Goal: Task Accomplishment & Management: Use online tool/utility

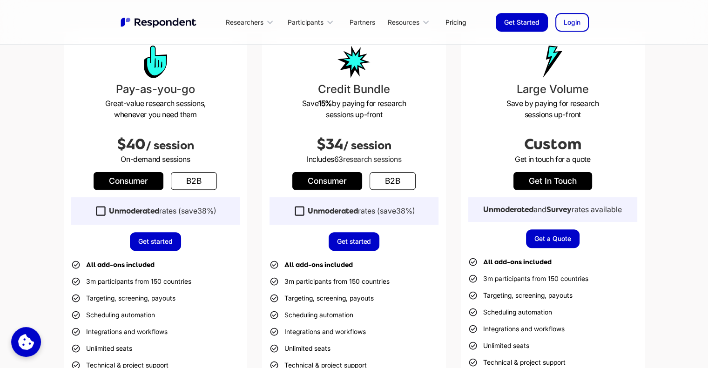
scroll to position [279, 0]
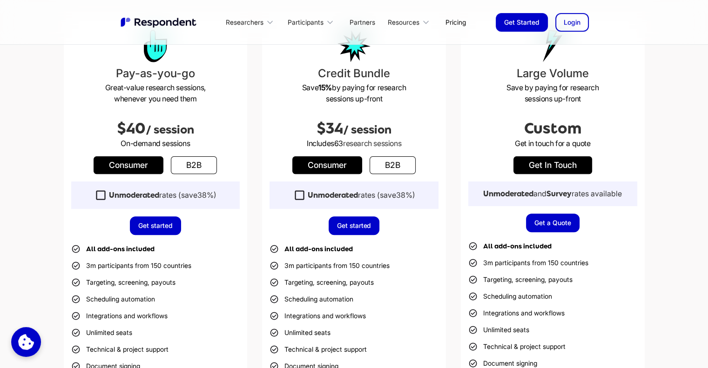
click at [97, 193] on icon at bounding box center [100, 195] width 13 height 13
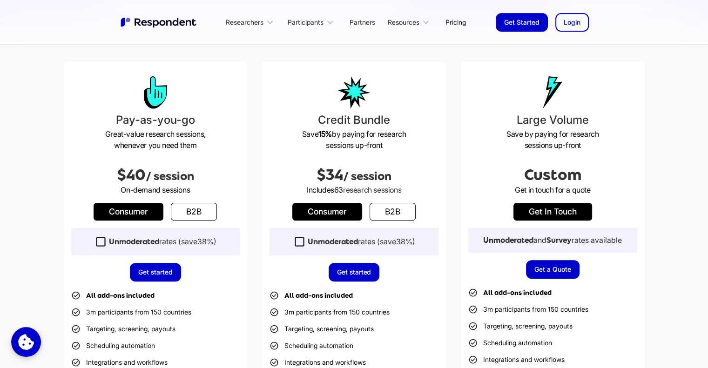
click at [294, 241] on icon at bounding box center [299, 241] width 13 height 13
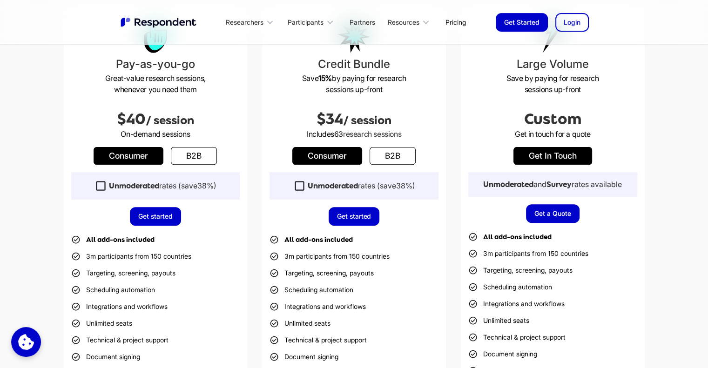
scroll to position [279, 0]
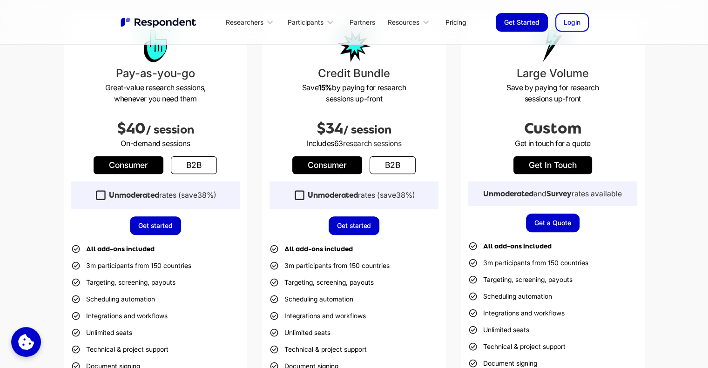
click at [308, 192] on strong "Unmoderated" at bounding box center [333, 195] width 50 height 9
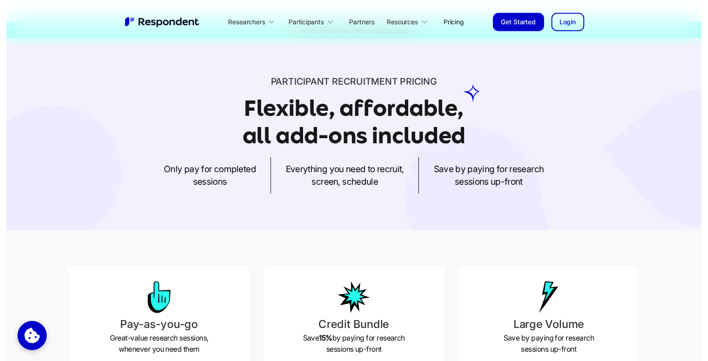
scroll to position [0, 0]
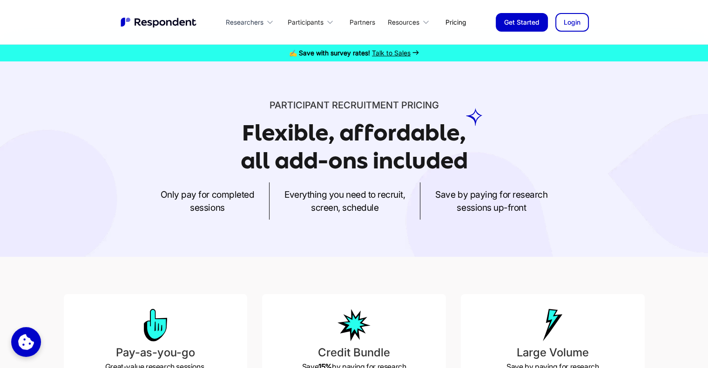
click at [243, 20] on div "Researchers" at bounding box center [245, 22] width 38 height 9
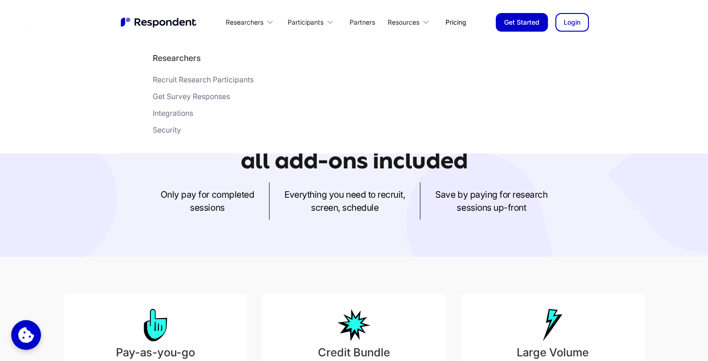
click at [194, 77] on div "Recruit Research Participants" at bounding box center [203, 79] width 101 height 9
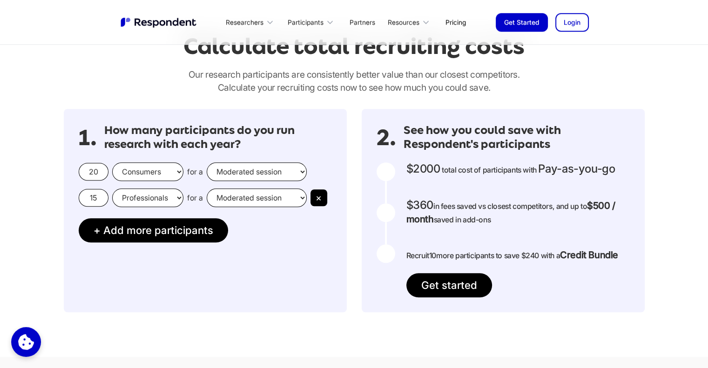
scroll to position [837, 0]
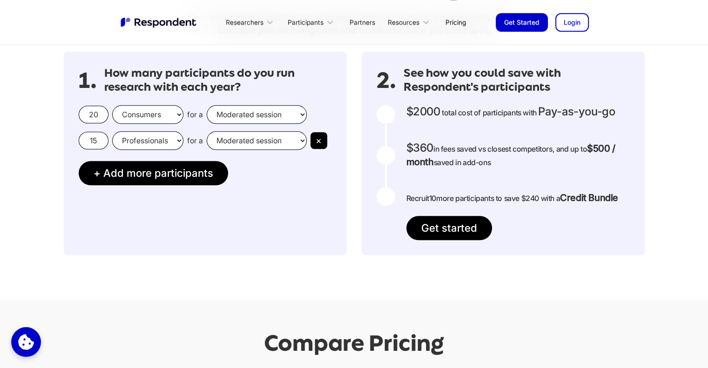
drag, startPoint x: 100, startPoint y: 114, endPoint x: 74, endPoint y: 112, distance: 26.1
click at [74, 112] on div "1. How many participants do you run research with each year? 20 Consumers Profe…" at bounding box center [205, 153] width 283 height 203
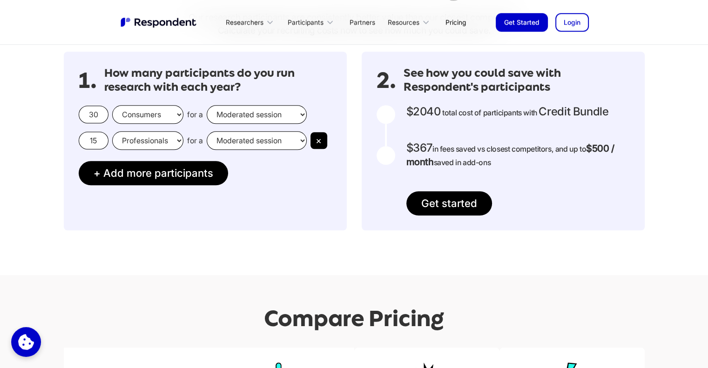
type input "30"
click at [90, 134] on input "15" at bounding box center [94, 141] width 30 height 18
click at [174, 139] on select "Professionals Consumers" at bounding box center [147, 140] width 71 height 19
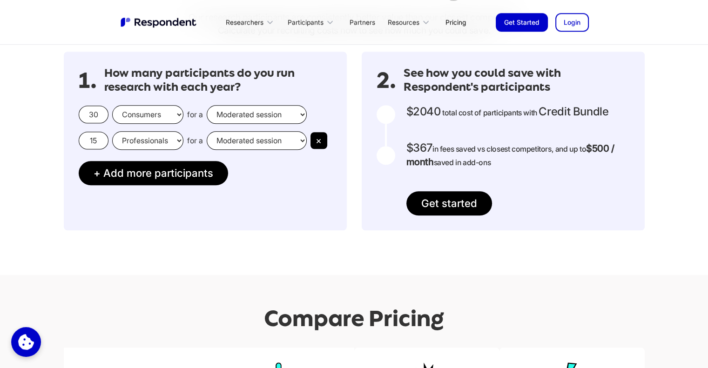
select select "consumers"
click at [112, 131] on select "Professionals Consumers" at bounding box center [147, 140] width 71 height 19
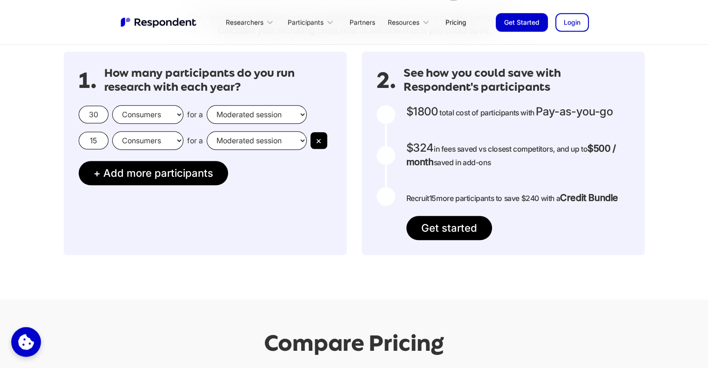
click at [267, 136] on select "Moderated session Unmoderated session" at bounding box center [257, 140] width 100 height 19
select select "unmoderated"
click at [207, 131] on select "Moderated session Unmoderated session" at bounding box center [257, 140] width 100 height 19
click at [104, 138] on input "15" at bounding box center [94, 141] width 30 height 18
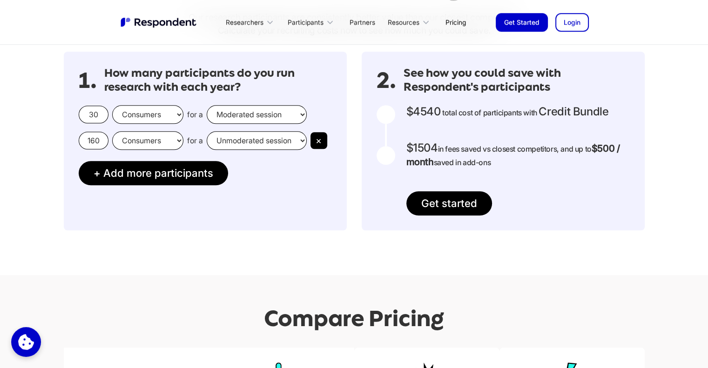
type input "160"
click at [138, 233] on div "1. How many participants do you run research with each year? 30 Consumers Profe…" at bounding box center [354, 141] width 596 height 194
click at [259, 238] on div "1. How many participants do you run research with each year? 30 Consumers Profe…" at bounding box center [354, 141] width 596 height 194
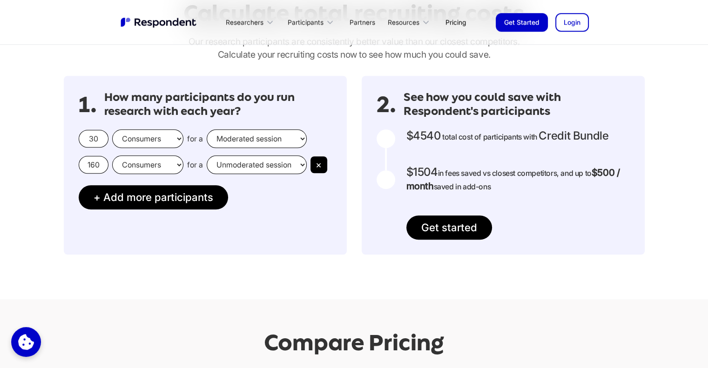
scroll to position [791, 0]
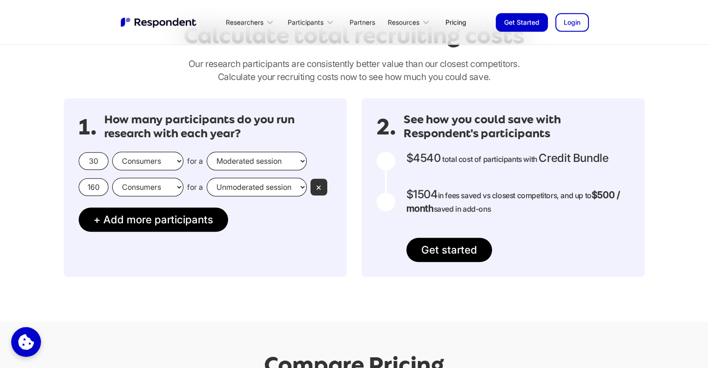
click at [325, 186] on button "×" at bounding box center [318, 187] width 17 height 17
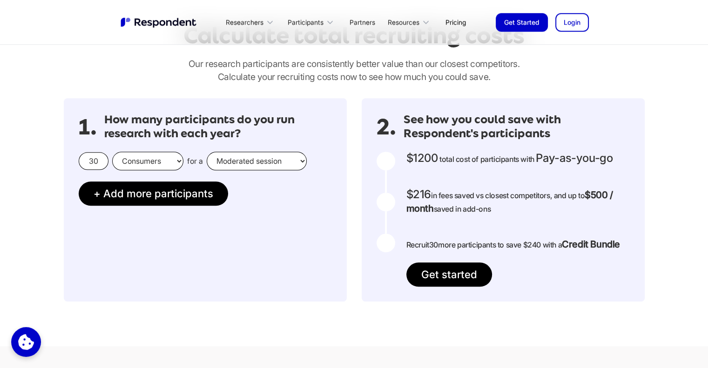
click at [355, 208] on div "1. How many participants do you run research with each year? 30 Consumers Profe…" at bounding box center [354, 199] width 581 height 203
click at [89, 159] on input "30" at bounding box center [94, 161] width 30 height 18
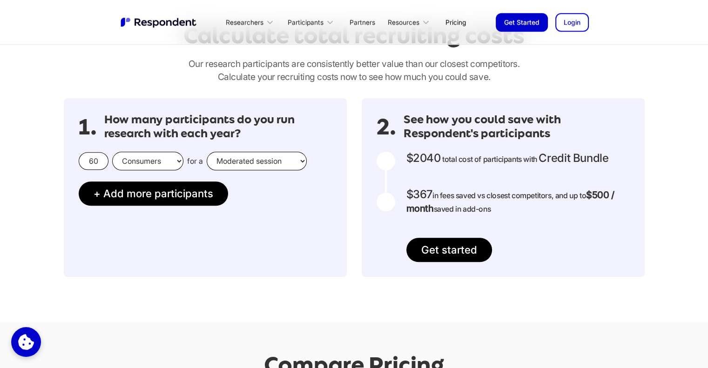
type input "60"
click at [287, 284] on div "1. How many participants do you run research with each year? 60 Consumers Profe…" at bounding box center [354, 188] width 596 height 194
click at [350, 198] on div "1. How many participants do you run research with each year? 60 Consumers Profe…" at bounding box center [354, 187] width 581 height 179
click at [347, 197] on div "1. How many participants do you run research with each year? 60 Consumers Profe…" at bounding box center [354, 187] width 581 height 179
click at [260, 268] on div "1. How many participants do you run research with each year? 60 Consumers Profe…" at bounding box center [205, 187] width 283 height 179
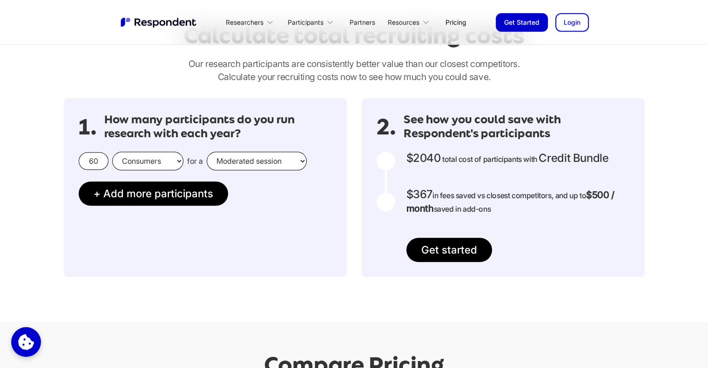
click at [99, 162] on input "60" at bounding box center [94, 161] width 30 height 18
click at [261, 164] on select "Moderated session Unmoderated session" at bounding box center [257, 161] width 100 height 19
select select "unmoderated"
click at [207, 152] on select "Moderated session Unmoderated session" at bounding box center [257, 161] width 100 height 19
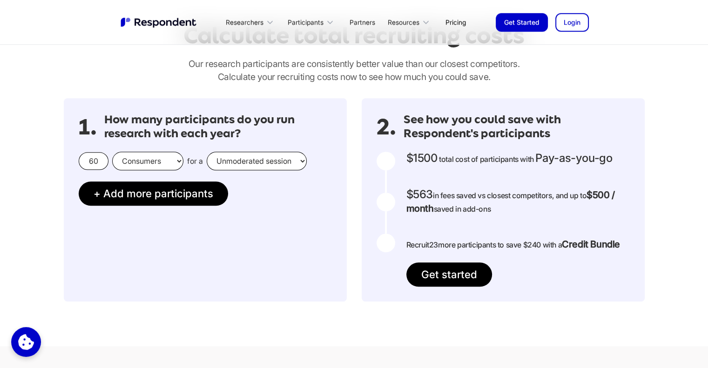
click at [91, 155] on input "60" at bounding box center [94, 161] width 30 height 18
type input "160"
click at [294, 288] on div "Calculate total recruiting costs Our research participants are consistently bet…" at bounding box center [354, 161] width 708 height 369
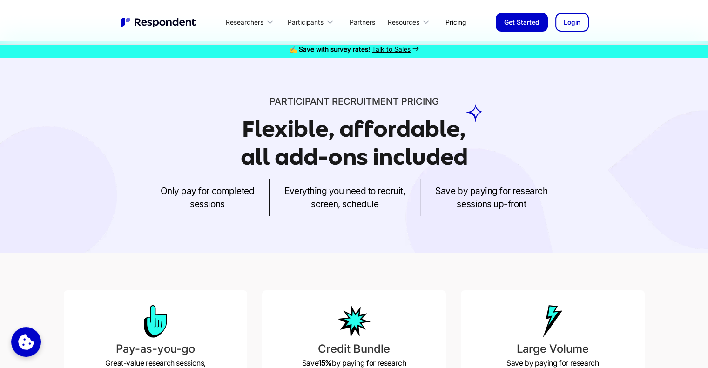
scroll to position [0, 0]
